Goal: Navigation & Orientation: Find specific page/section

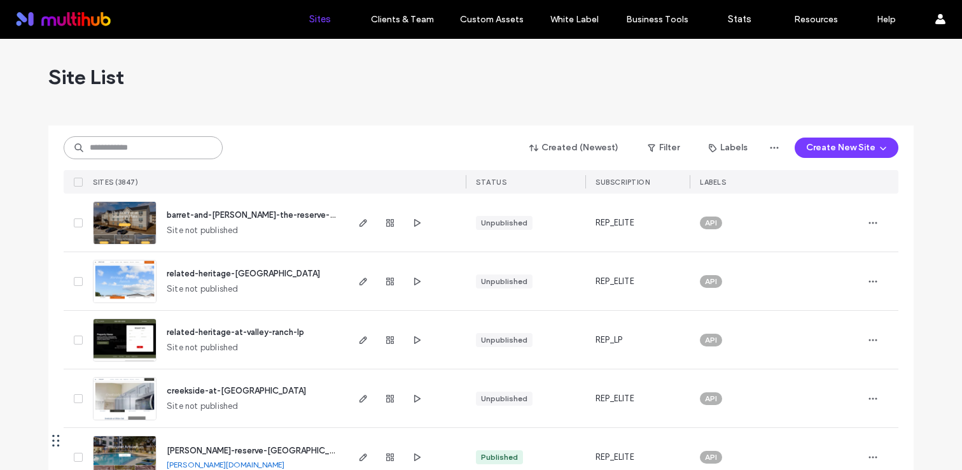
click at [130, 139] on input at bounding box center [143, 147] width 159 height 23
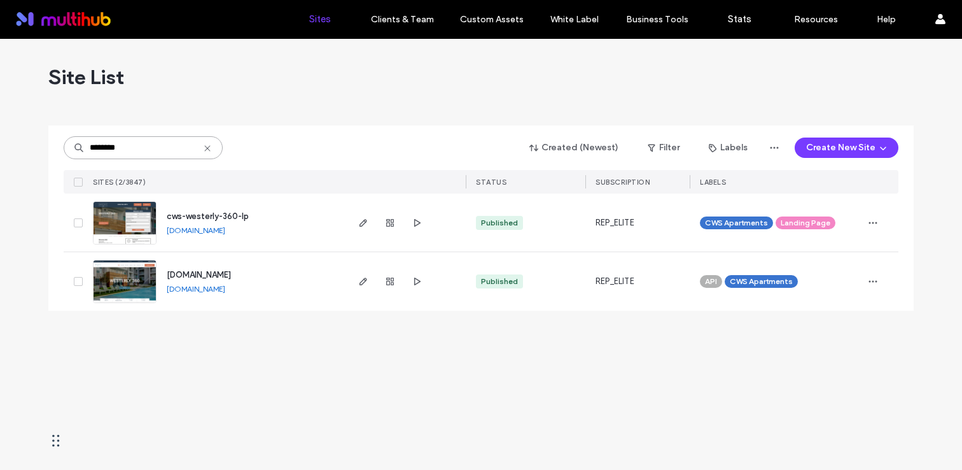
type input "********"
click at [232, 215] on span "cws-westerly-360-lp" at bounding box center [208, 216] width 82 height 10
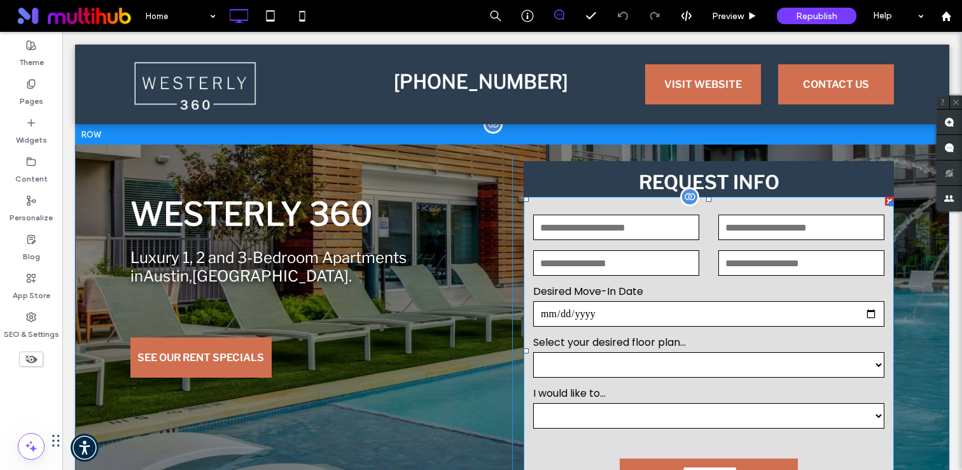
click at [687, 277] on div "Email* (required)" at bounding box center [616, 262] width 185 height 29
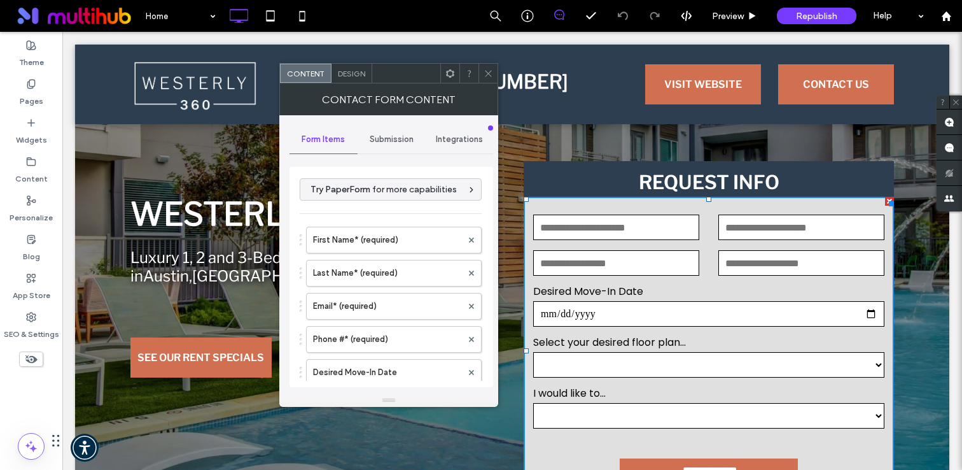
click at [446, 71] on use at bounding box center [450, 73] width 8 height 8
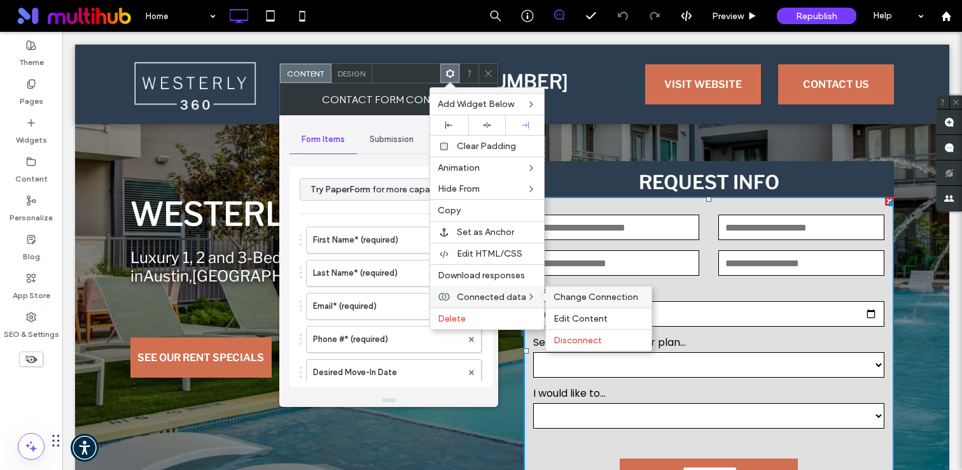
click at [580, 301] on span "Change Connection" at bounding box center [596, 296] width 85 height 11
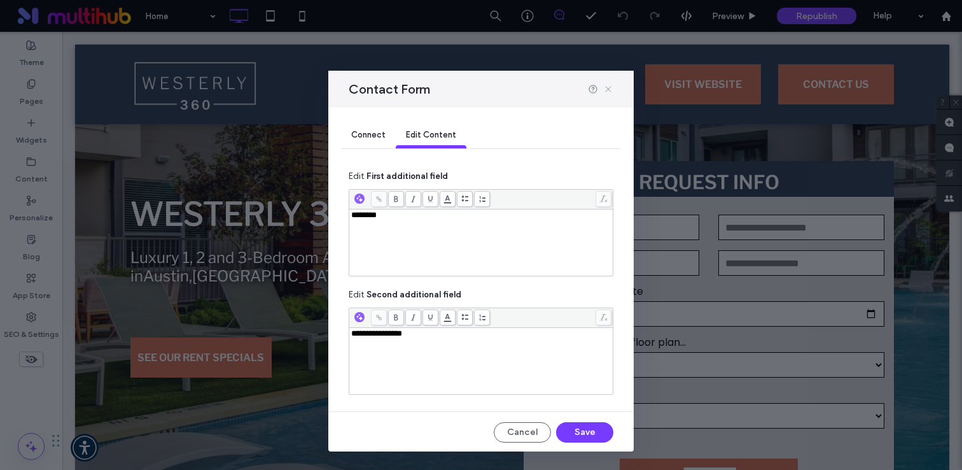
click at [609, 87] on icon at bounding box center [608, 89] width 10 height 10
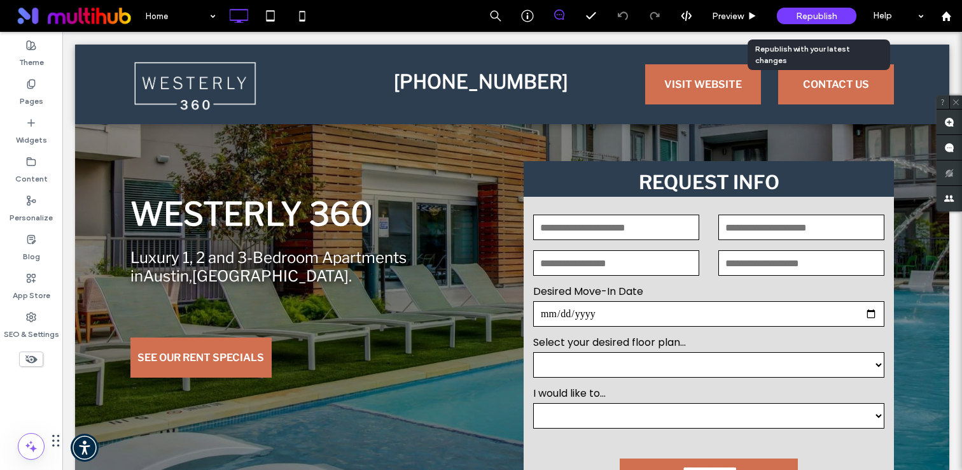
click at [834, 20] on span "Republish" at bounding box center [816, 16] width 41 height 11
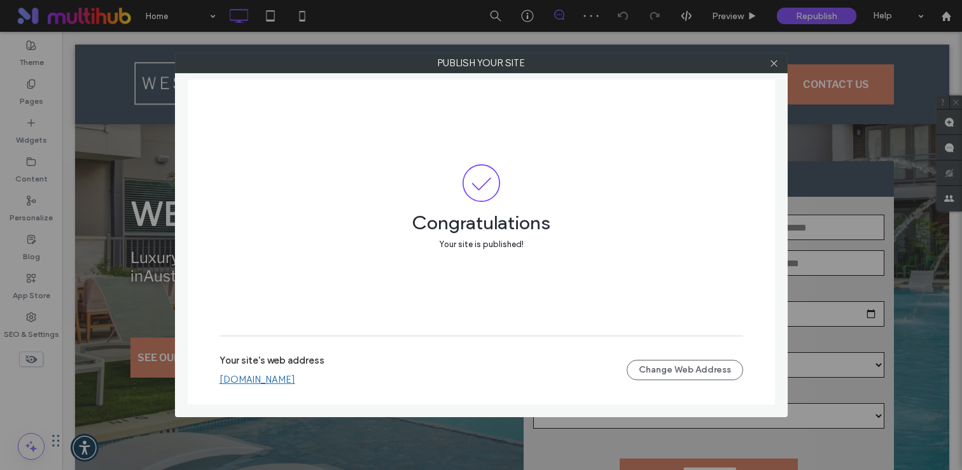
click at [295, 382] on link "[DOMAIN_NAME]" at bounding box center [258, 379] width 76 height 11
click at [774, 64] on icon at bounding box center [774, 64] width 10 height 10
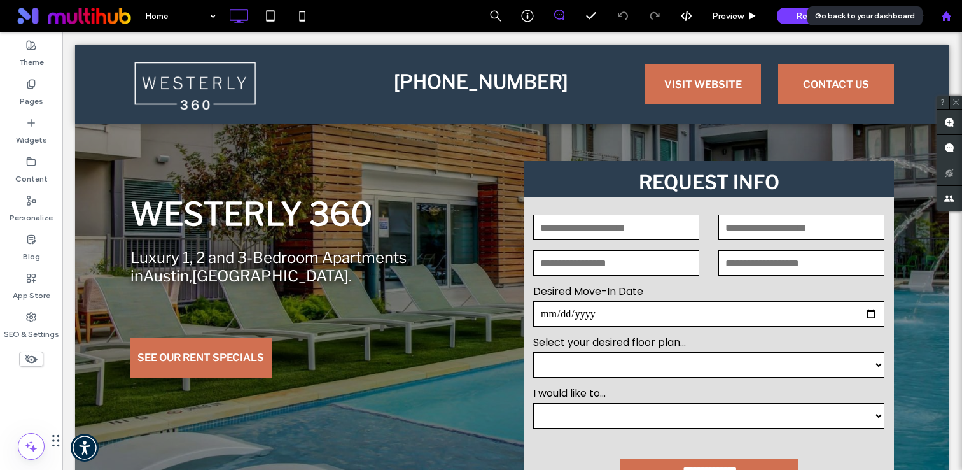
click at [942, 15] on icon at bounding box center [946, 16] width 11 height 11
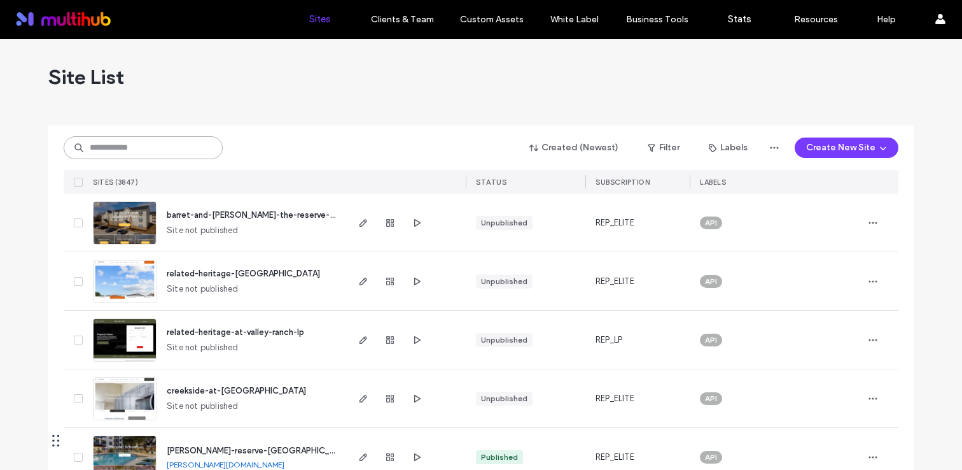
click at [169, 152] on input at bounding box center [143, 147] width 159 height 23
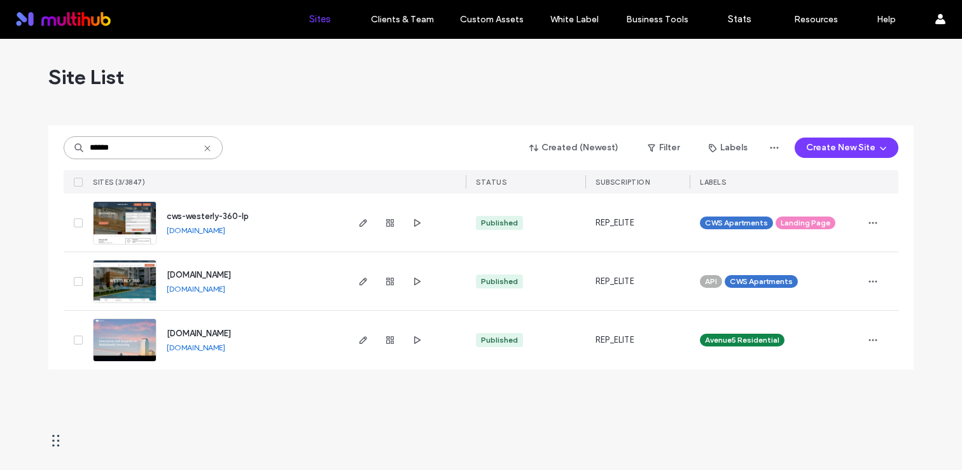
type input "******"
click at [231, 272] on span "www.westerly360austin.com" at bounding box center [199, 275] width 64 height 10
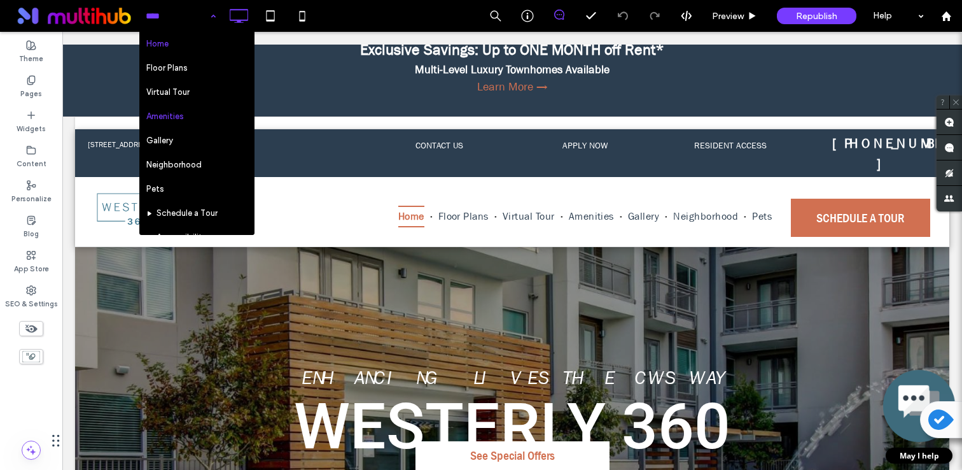
scroll to position [193, 0]
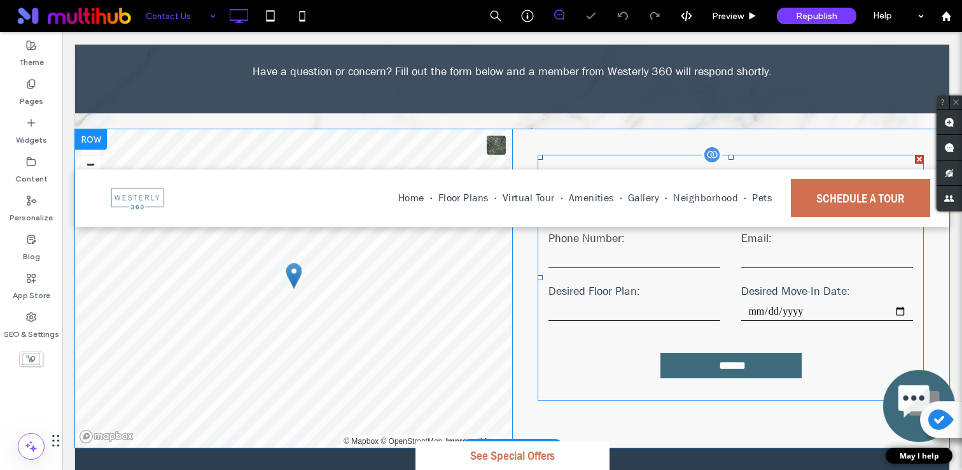
click at [664, 267] on input "tel" at bounding box center [634, 258] width 172 height 19
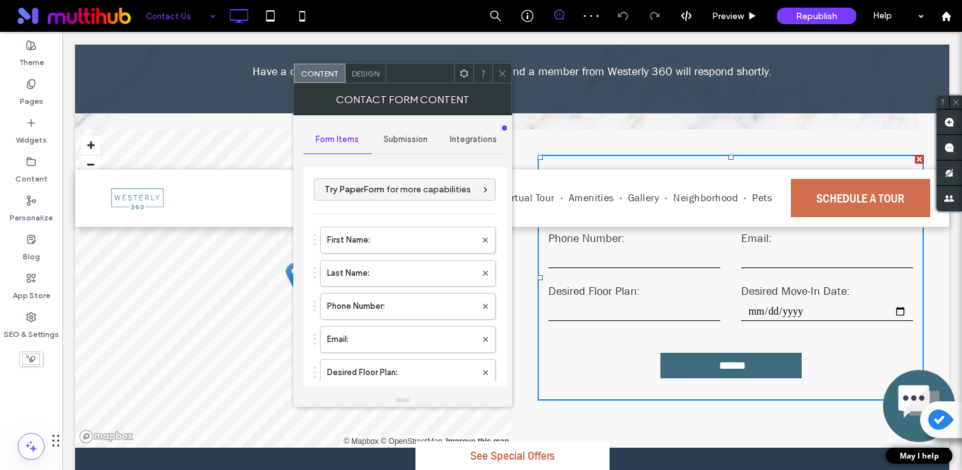
click at [460, 76] on icon at bounding box center [464, 74] width 10 height 10
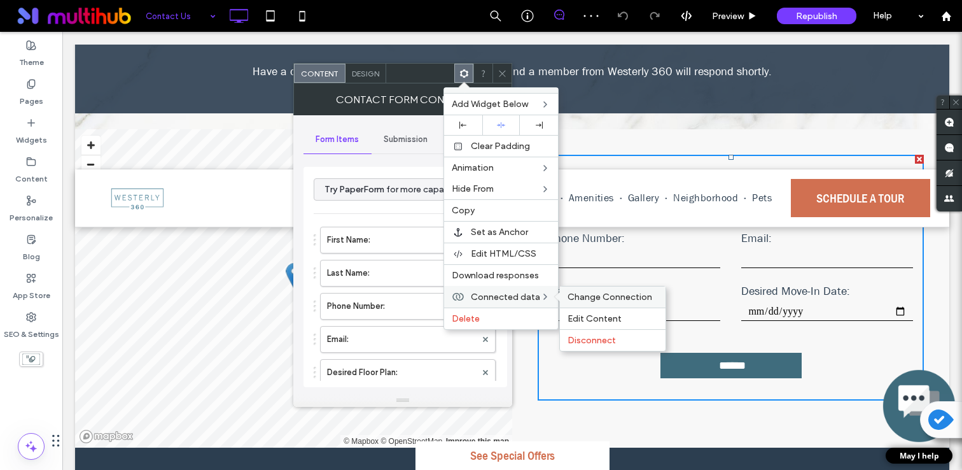
click at [605, 297] on span "Change Connection" at bounding box center [610, 296] width 85 height 11
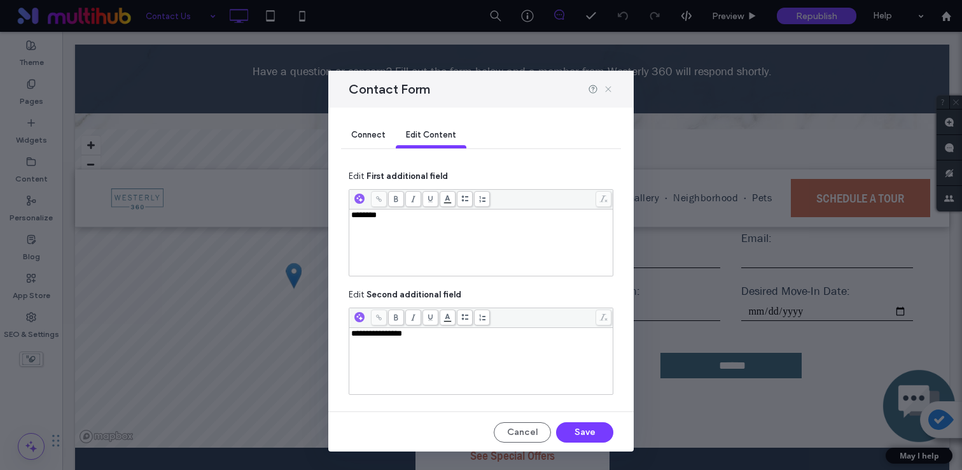
click at [609, 89] on icon at bounding box center [608, 89] width 10 height 10
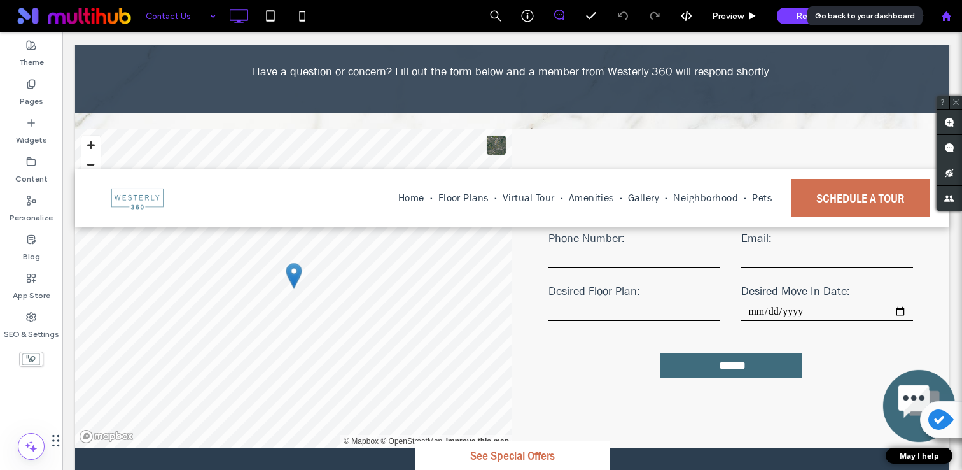
click at [941, 17] on icon at bounding box center [946, 16] width 11 height 11
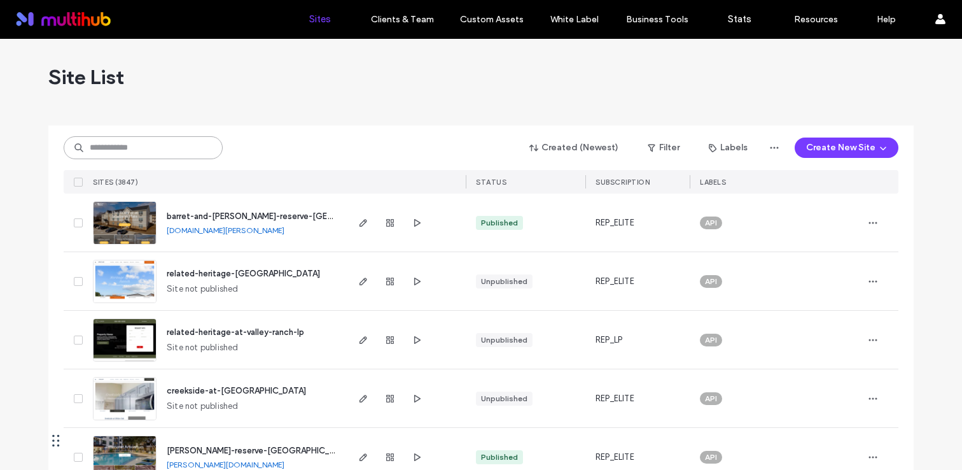
click at [150, 147] on input at bounding box center [143, 147] width 159 height 23
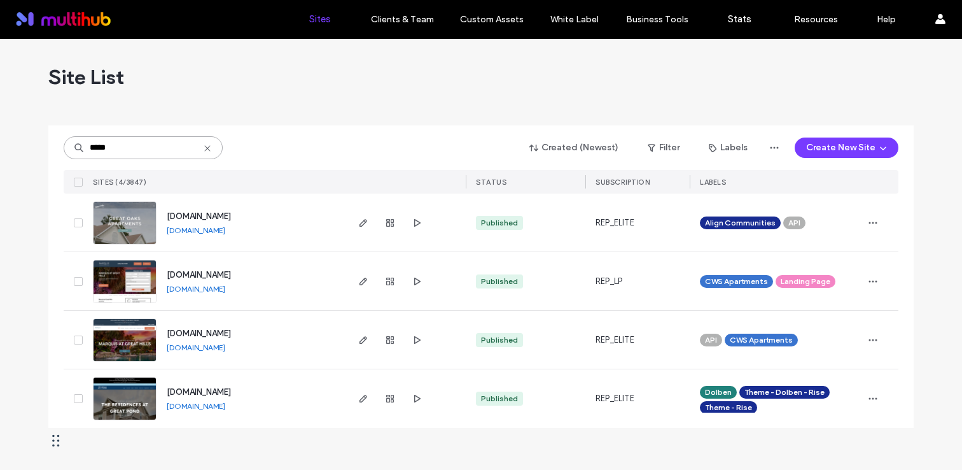
type input "*****"
click at [225, 288] on link "[DOMAIN_NAME]" at bounding box center [196, 289] width 59 height 10
